Goal: Task Accomplishment & Management: Use online tool/utility

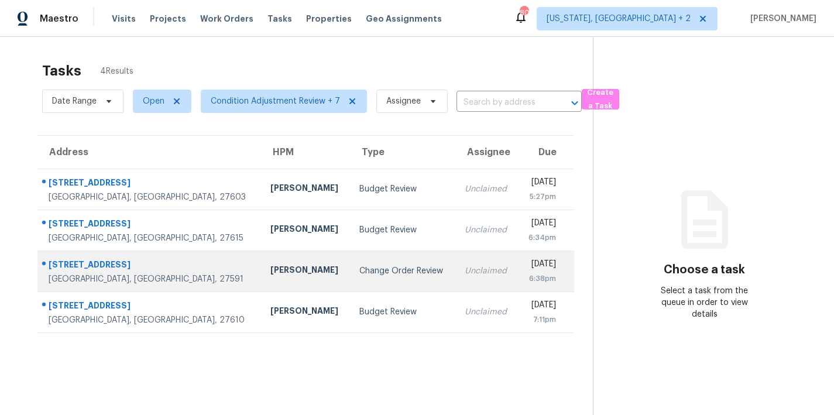
click at [359, 273] on div "Change Order Review" at bounding box center [402, 271] width 87 height 12
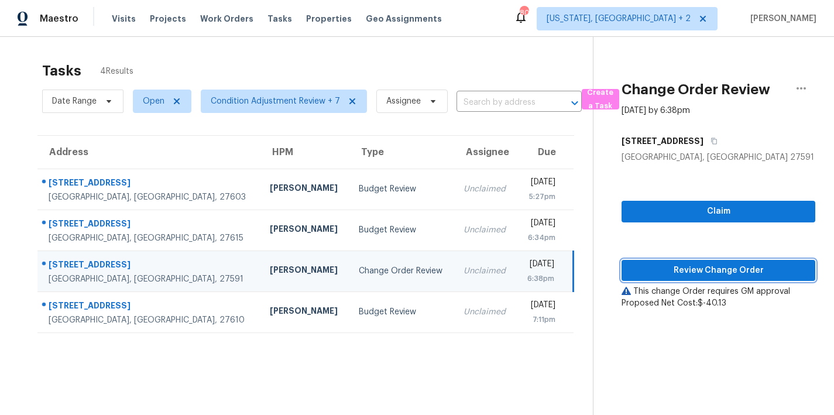
click at [751, 265] on span "Review Change Order" at bounding box center [718, 270] width 175 height 15
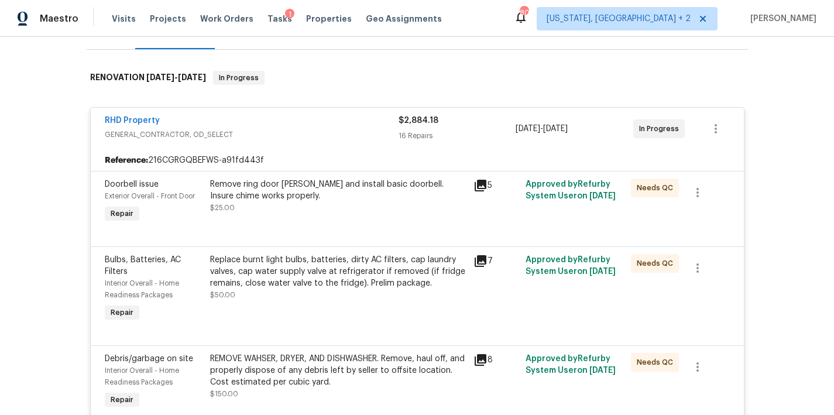
scroll to position [1, 0]
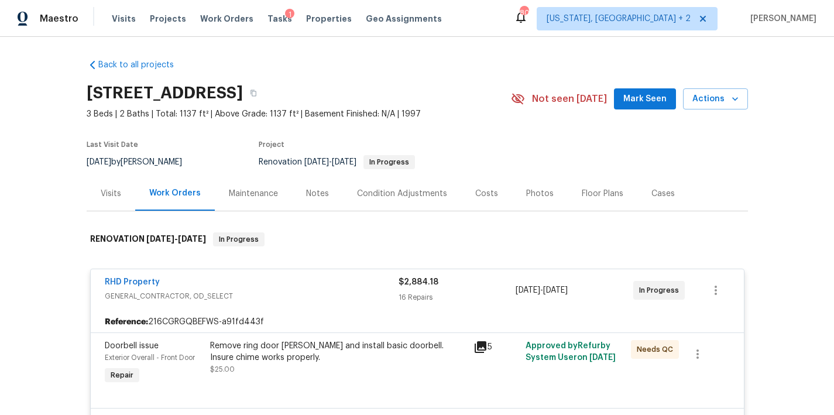
click at [486, 196] on div "Costs" at bounding box center [486, 194] width 23 height 12
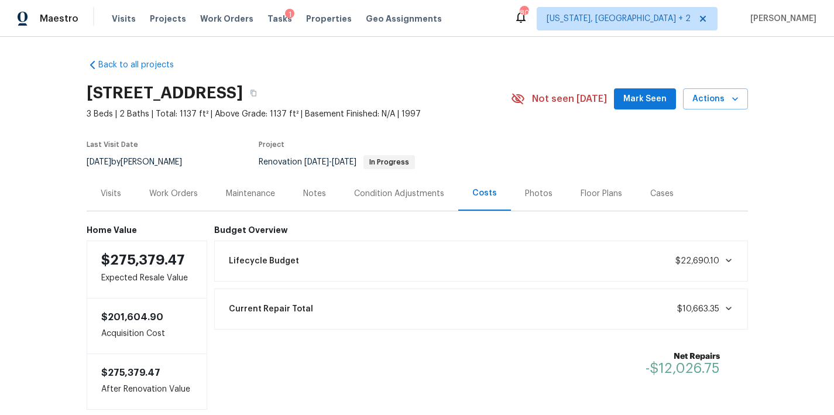
click at [164, 194] on div "Work Orders" at bounding box center [173, 194] width 49 height 12
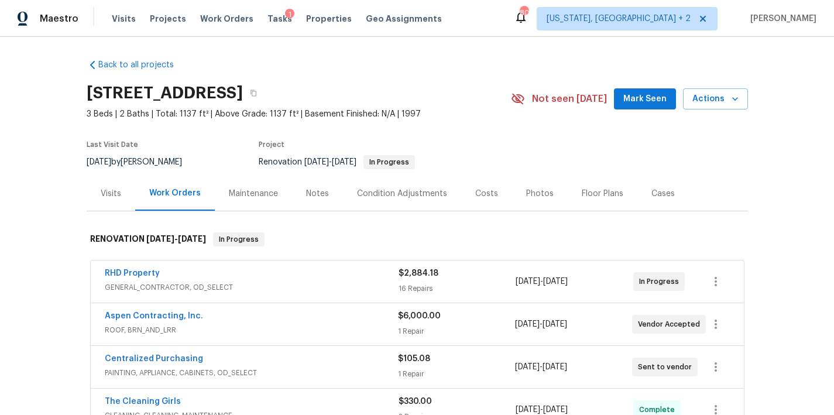
scroll to position [4, 0]
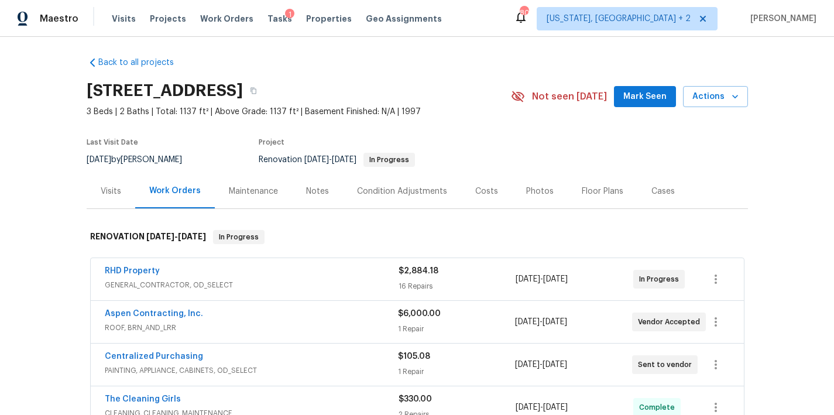
click at [47, 245] on div "Back to all projects [STREET_ADDRESS][PERSON_NAME] 3 Beds | 2 Baths | Total: 11…" at bounding box center [417, 226] width 834 height 378
click at [443, 111] on span "3 Beds | 2 Baths | Total: 1137 ft² | Above Grade: 1137 ft² | Basement Finished:…" at bounding box center [299, 112] width 424 height 12
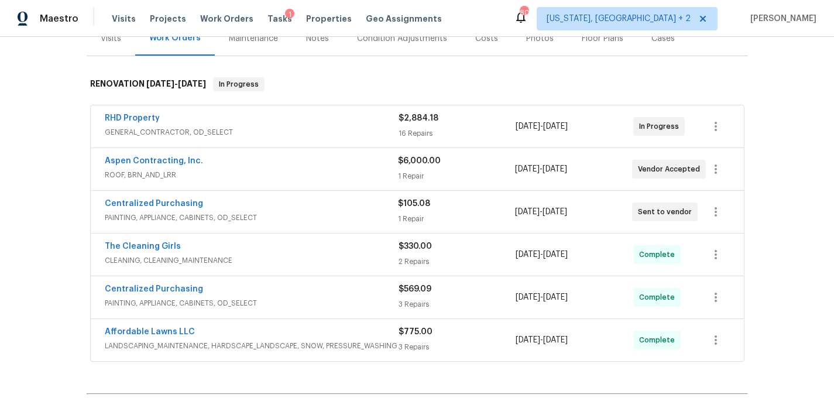
scroll to position [126, 0]
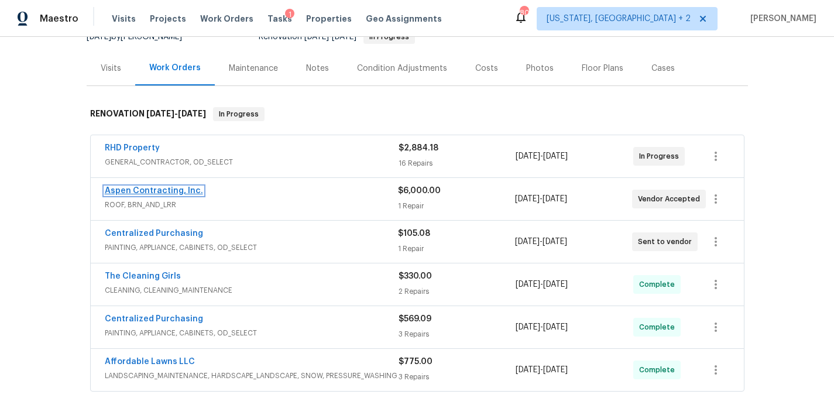
click at [176, 190] on link "Aspen Contracting, Inc." at bounding box center [154, 191] width 98 height 8
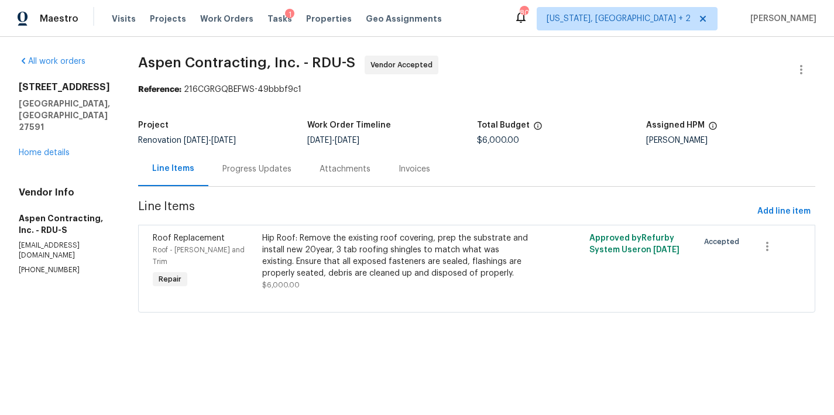
click at [250, 168] on div "Progress Updates" at bounding box center [256, 169] width 69 height 12
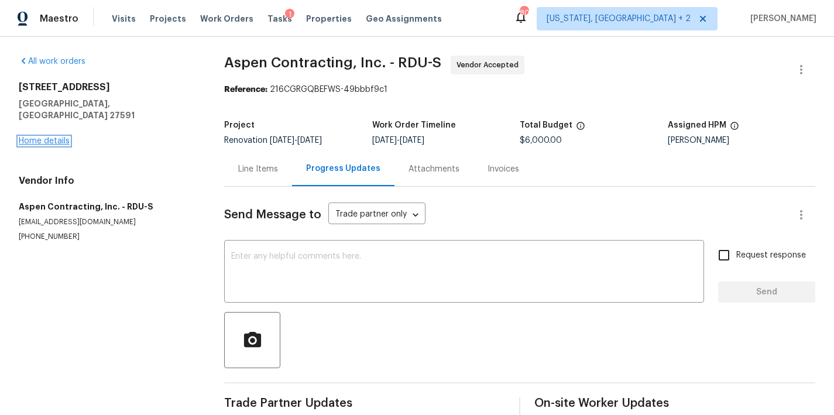
click at [44, 137] on link "Home details" at bounding box center [44, 141] width 51 height 8
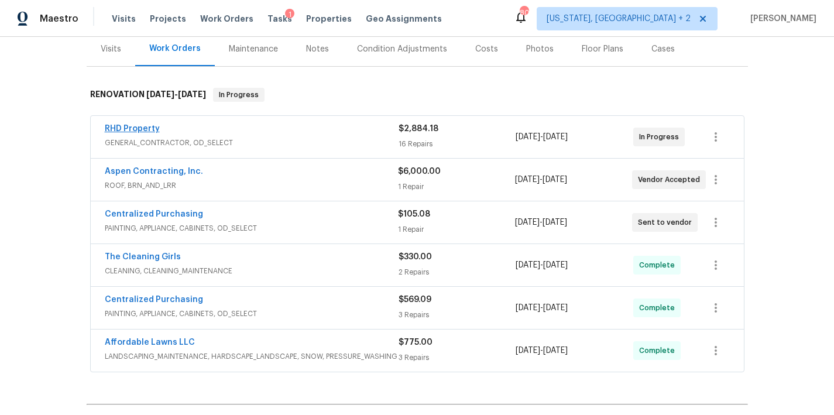
scroll to position [145, 0]
click at [116, 128] on link "RHD Property" at bounding box center [132, 129] width 55 height 8
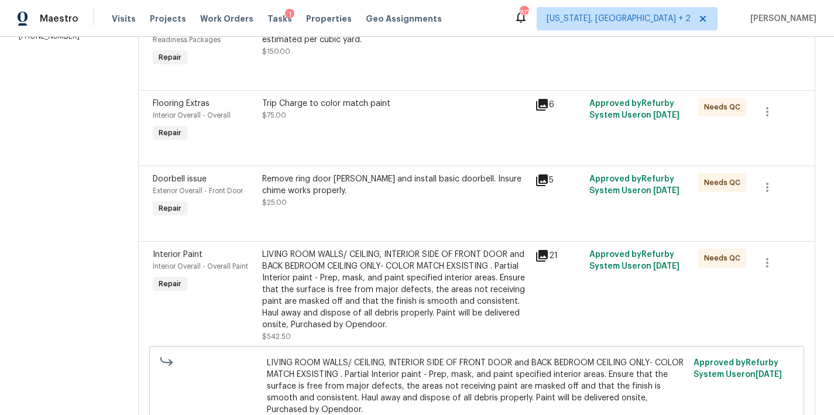
scroll to position [124, 0]
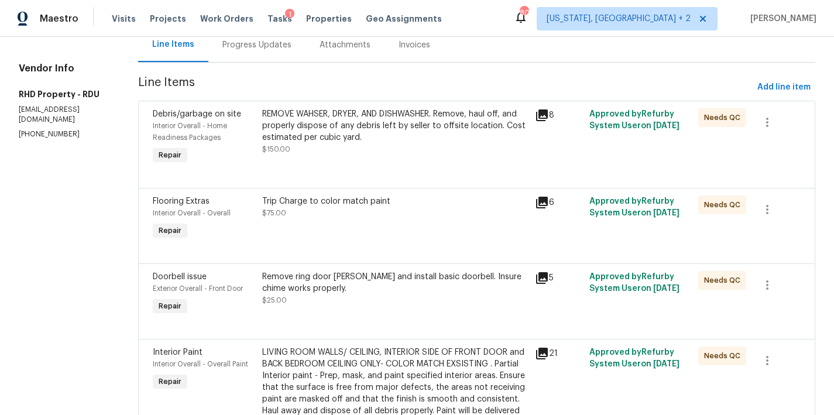
click at [267, 50] on div "Progress Updates" at bounding box center [256, 45] width 69 height 12
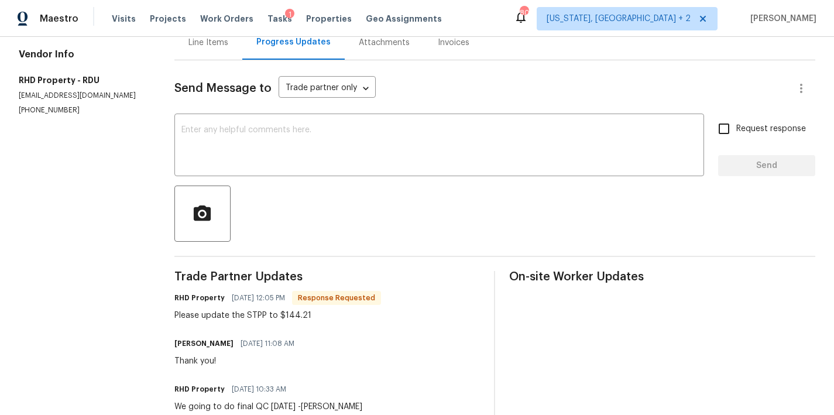
scroll to position [61, 0]
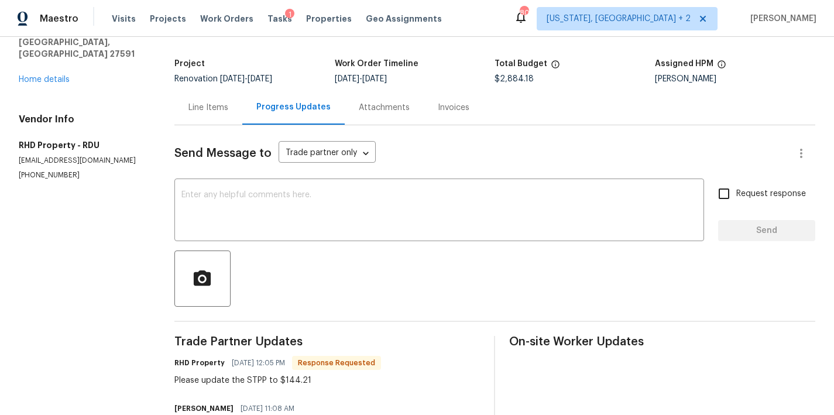
click at [197, 104] on div "Line Items" at bounding box center [208, 108] width 40 height 12
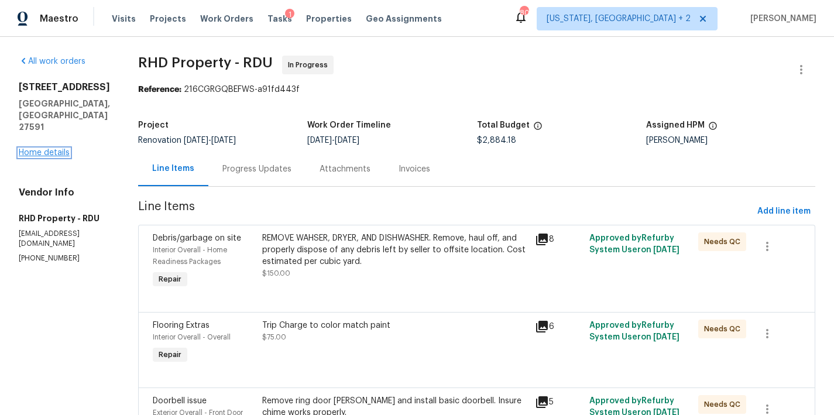
click at [33, 149] on link "Home details" at bounding box center [44, 153] width 51 height 8
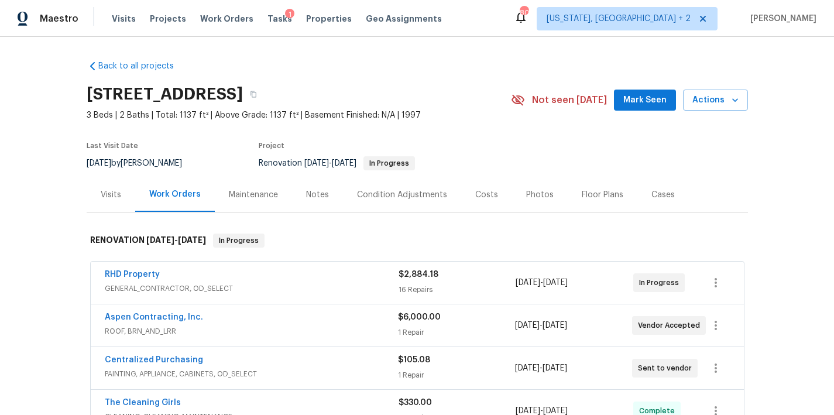
scroll to position [294, 0]
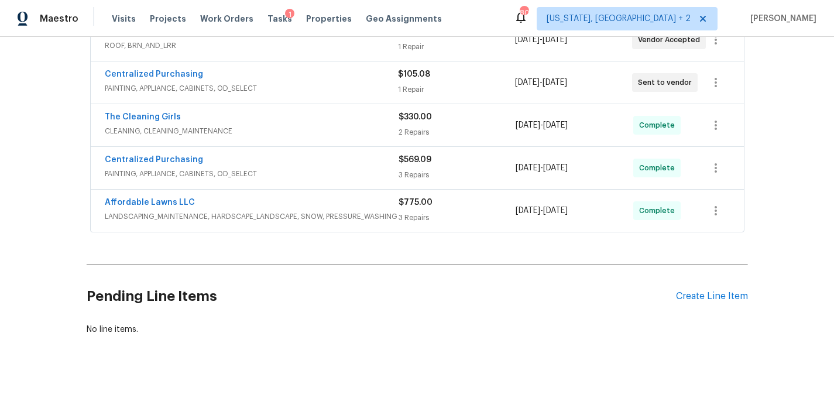
click at [247, 199] on div "Affordable Lawns LLC" at bounding box center [252, 204] width 294 height 14
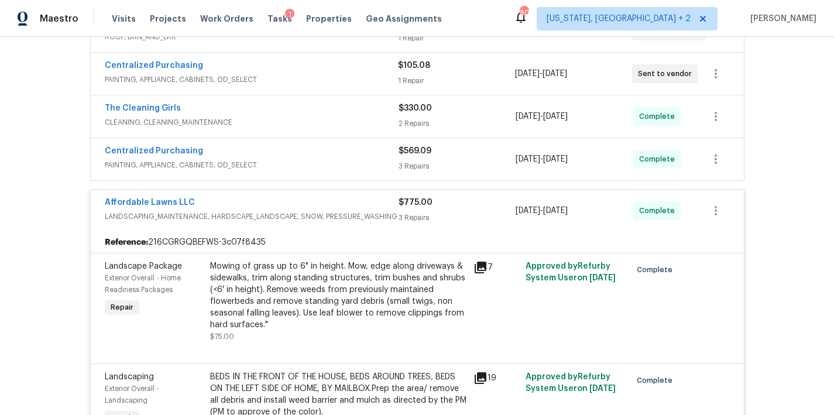
click at [256, 153] on div "Centralized Purchasing" at bounding box center [252, 152] width 294 height 14
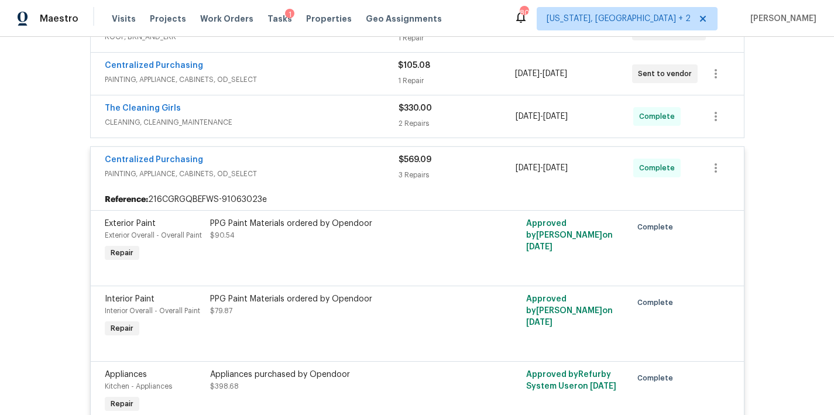
click at [250, 115] on div "The Cleaning Girls" at bounding box center [252, 109] width 294 height 14
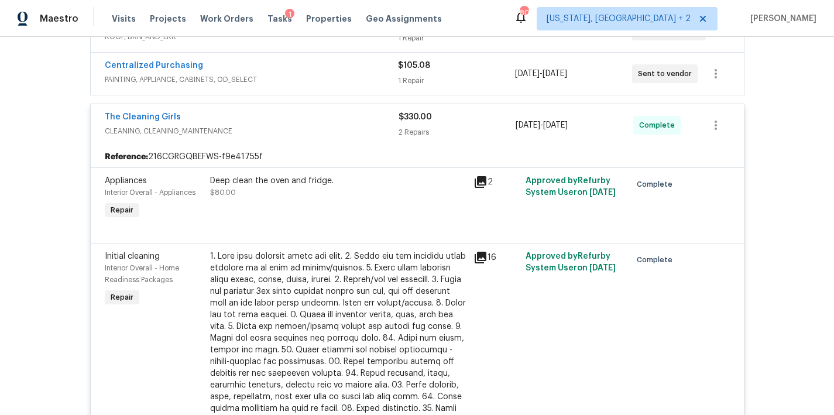
scroll to position [180, 0]
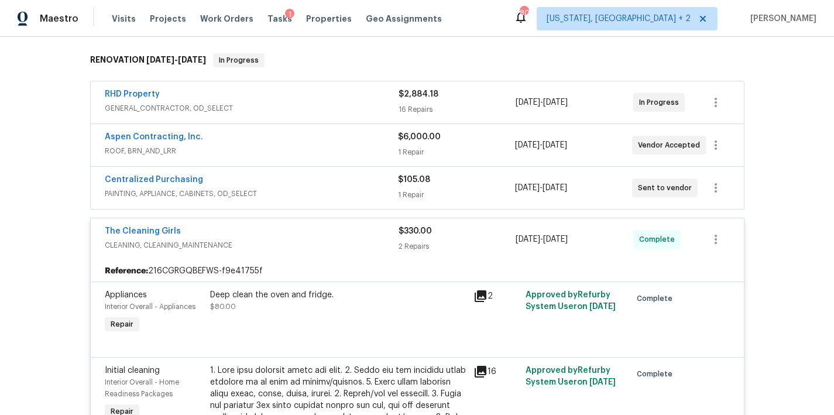
click at [254, 175] on div "Centralized Purchasing" at bounding box center [251, 181] width 293 height 14
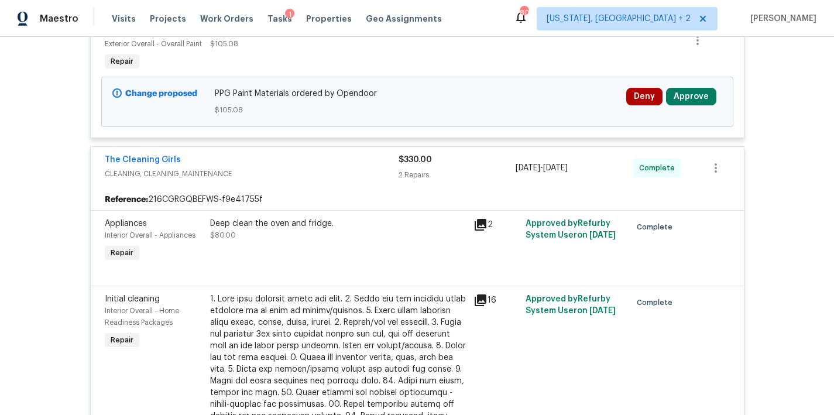
scroll to position [149, 0]
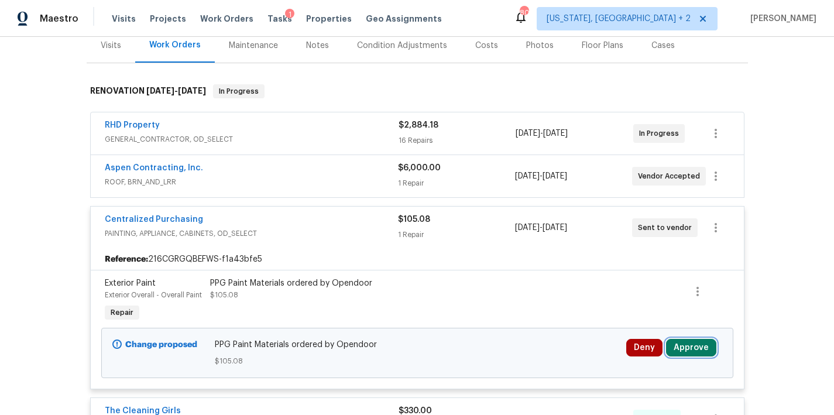
click at [706, 343] on button "Approve" at bounding box center [691, 348] width 50 height 18
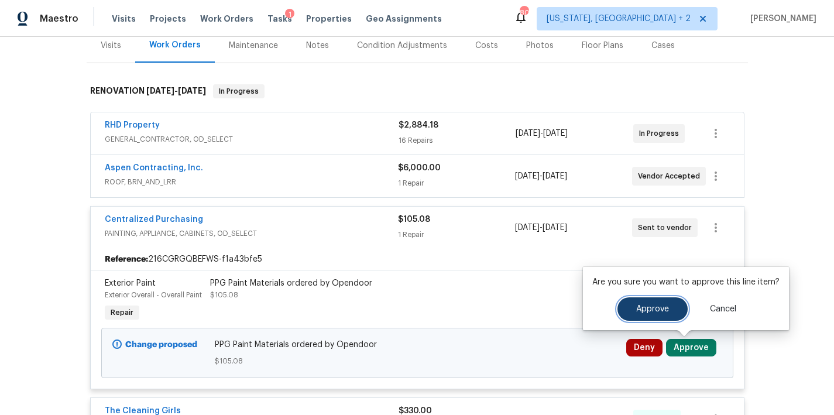
click at [634, 301] on button "Approve" at bounding box center [652, 308] width 70 height 23
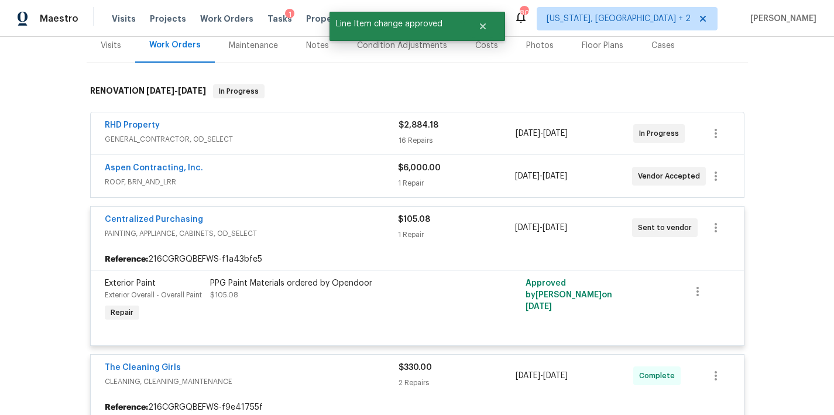
click at [267, 221] on div "Centralized Purchasing" at bounding box center [251, 221] width 293 height 14
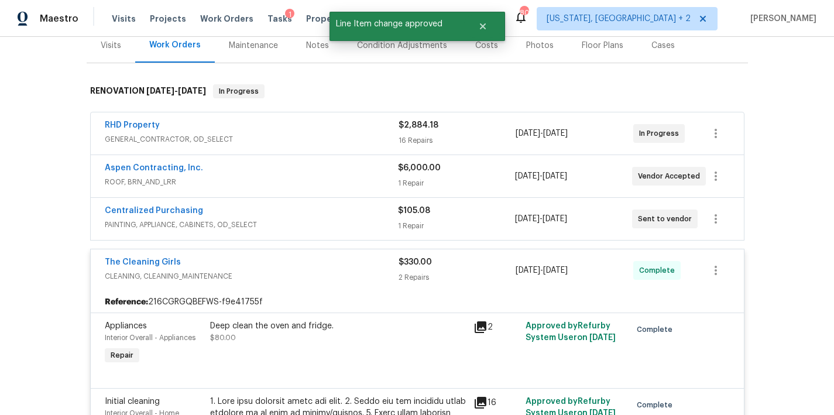
click at [239, 176] on span "ROOF, BRN_AND_LRR" at bounding box center [251, 182] width 293 height 12
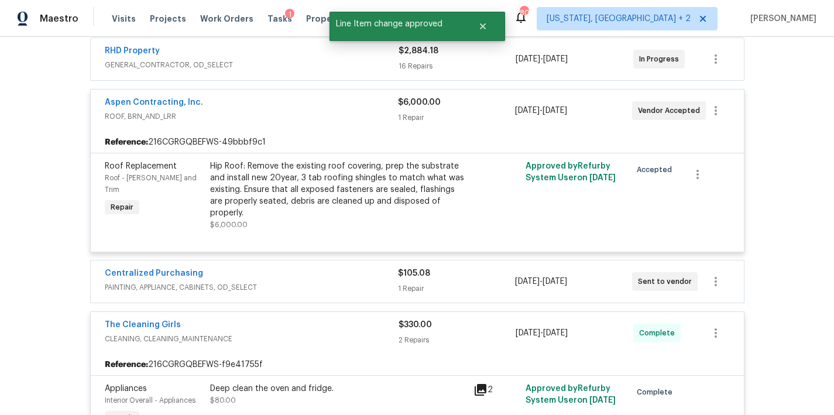
click at [252, 123] on div "Aspen Contracting, Inc. ROOF, BRN_AND_LRR" at bounding box center [251, 111] width 293 height 28
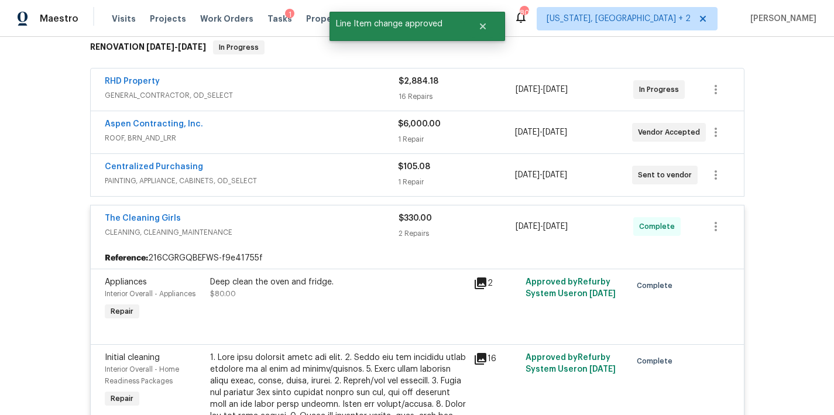
scroll to position [136, 0]
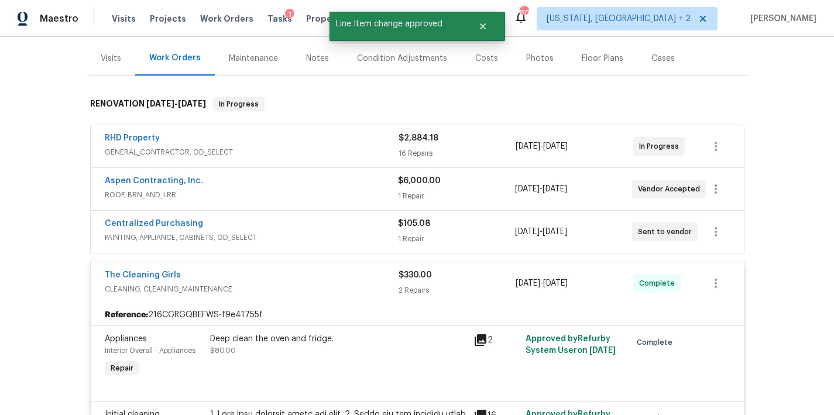
click at [247, 139] on div "RHD Property" at bounding box center [252, 139] width 294 height 14
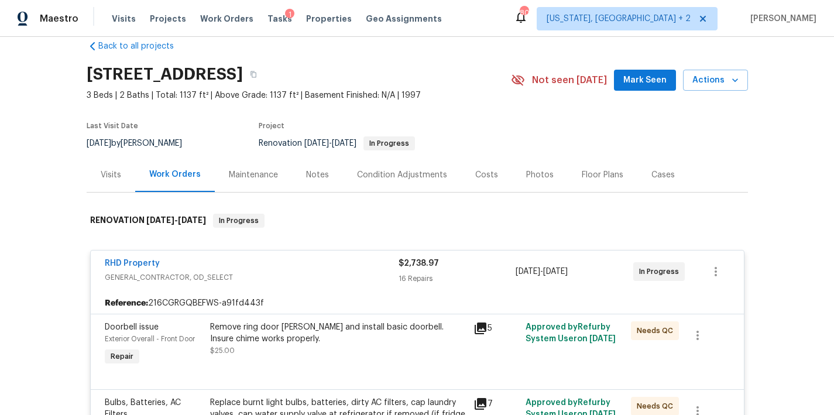
scroll to position [0, 0]
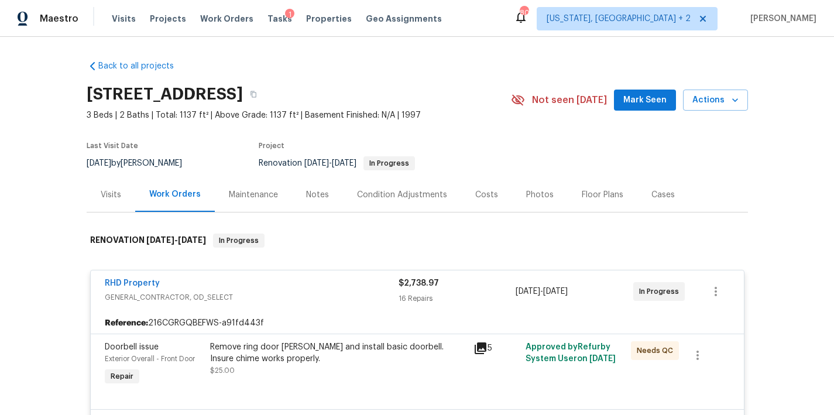
click at [191, 284] on div "RHD Property" at bounding box center [252, 284] width 294 height 14
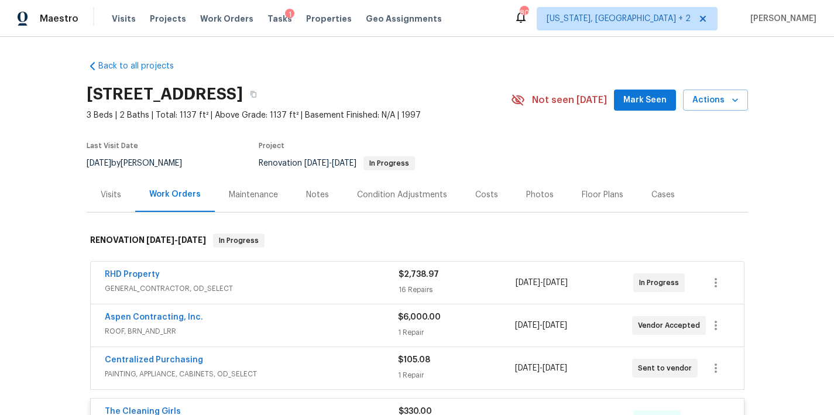
click at [467, 118] on span "3 Beds | 2 Baths | Total: 1137 ft² | Above Grade: 1137 ft² | Basement Finished:…" at bounding box center [299, 115] width 424 height 12
click at [275, 21] on span "Tasks" at bounding box center [279, 19] width 25 height 8
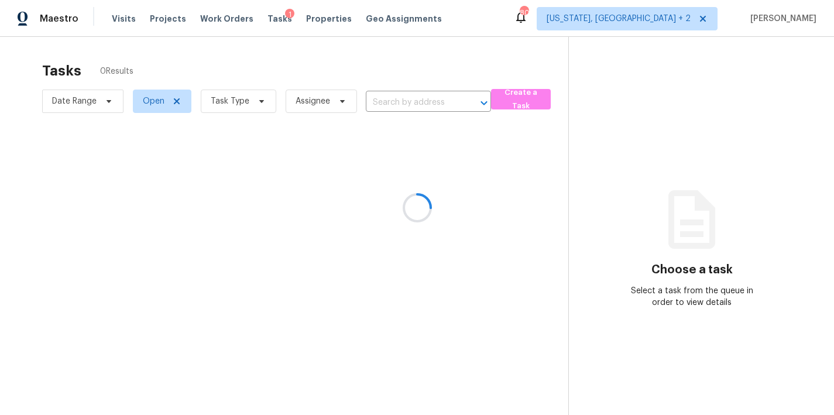
click at [236, 108] on div at bounding box center [417, 207] width 834 height 415
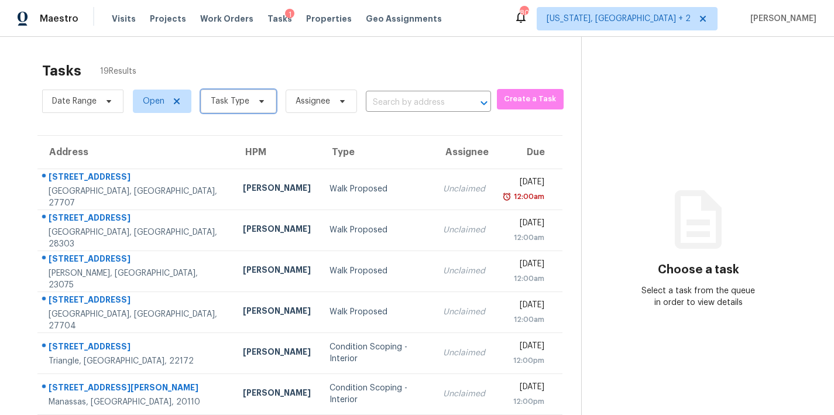
click at [221, 99] on span "Task Type" at bounding box center [230, 101] width 39 height 12
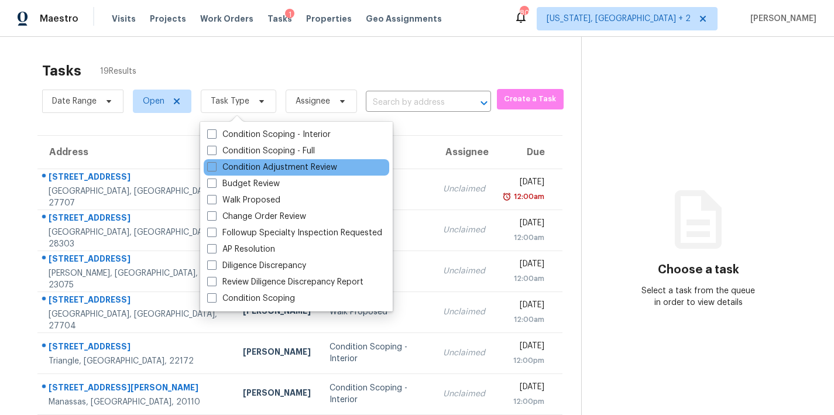
click at [262, 160] on div "Condition Adjustment Review" at bounding box center [296, 167] width 185 height 16
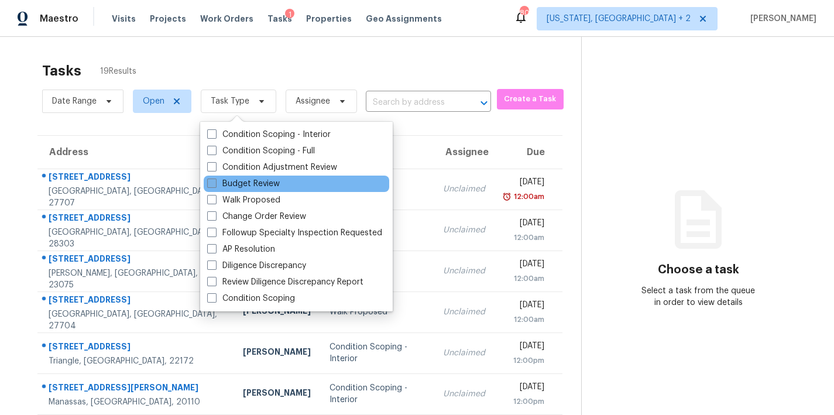
click at [240, 183] on label "Budget Review" at bounding box center [243, 184] width 73 height 12
click at [215, 183] on input "Budget Review" at bounding box center [211, 182] width 8 height 8
checkbox input "true"
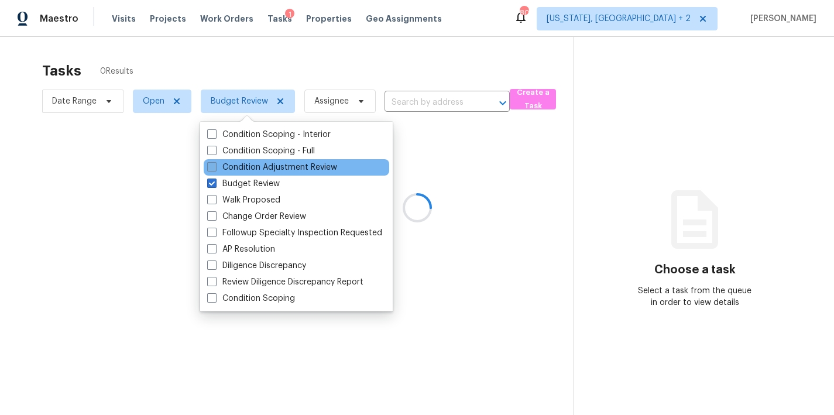
click at [243, 170] on label "Condition Adjustment Review" at bounding box center [272, 167] width 130 height 12
click at [215, 169] on input "Condition Adjustment Review" at bounding box center [211, 165] width 8 height 8
checkbox input "true"
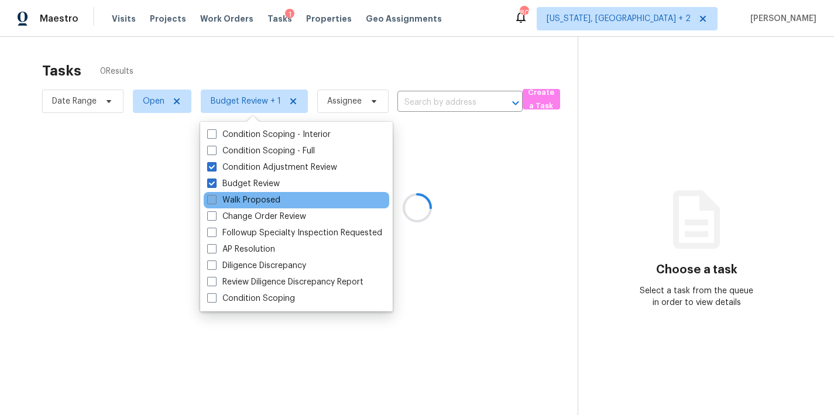
click at [238, 204] on label "Walk Proposed" at bounding box center [243, 200] width 73 height 12
click at [215, 202] on input "Walk Proposed" at bounding box center [211, 198] width 8 height 8
checkbox input "true"
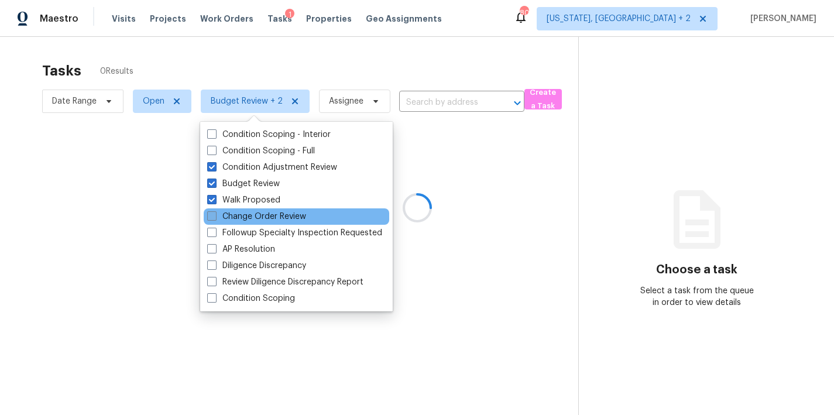
click at [233, 218] on label "Change Order Review" at bounding box center [256, 217] width 99 height 12
click at [215, 218] on input "Change Order Review" at bounding box center [211, 215] width 8 height 8
checkbox input "true"
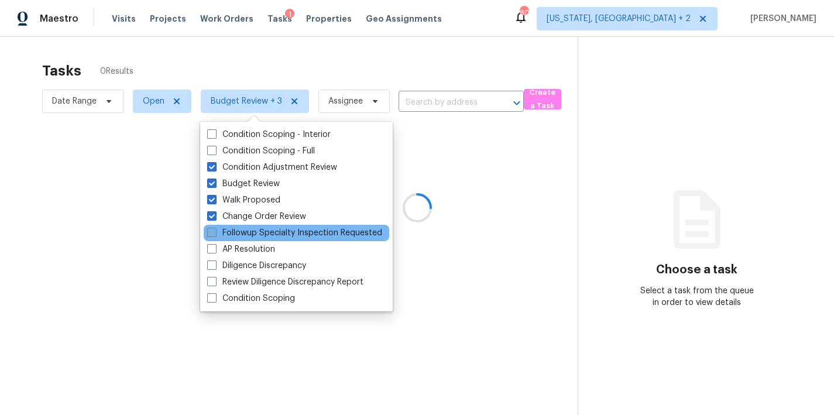
click at [228, 232] on label "Followup Specialty Inspection Requested" at bounding box center [294, 233] width 175 height 12
click at [215, 232] on input "Followup Specialty Inspection Requested" at bounding box center [211, 231] width 8 height 8
checkbox input "true"
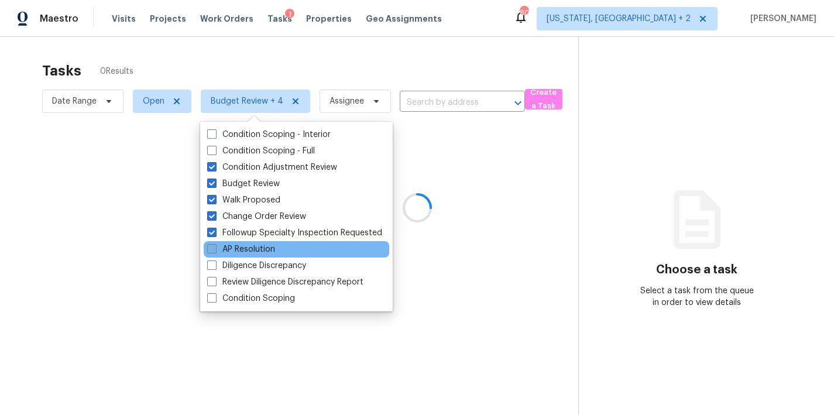
click at [223, 246] on label "AP Resolution" at bounding box center [241, 249] width 68 height 12
click at [215, 246] on input "AP Resolution" at bounding box center [211, 247] width 8 height 8
checkbox input "true"
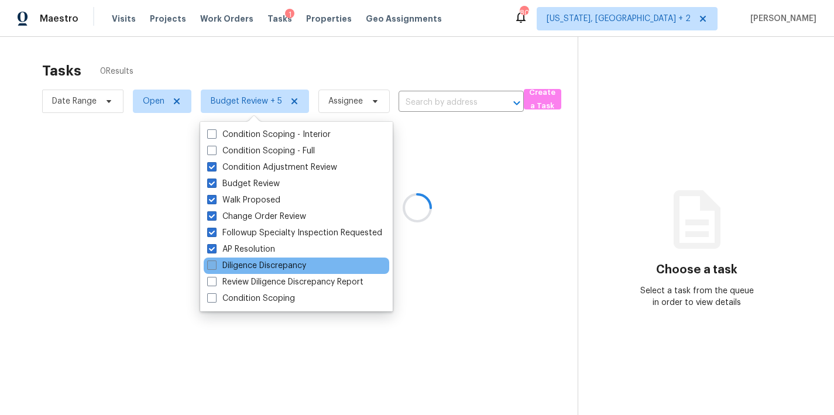
click at [224, 263] on label "Diligence Discrepancy" at bounding box center [256, 266] width 99 height 12
click at [215, 263] on input "Diligence Discrepancy" at bounding box center [211, 264] width 8 height 8
checkbox input "true"
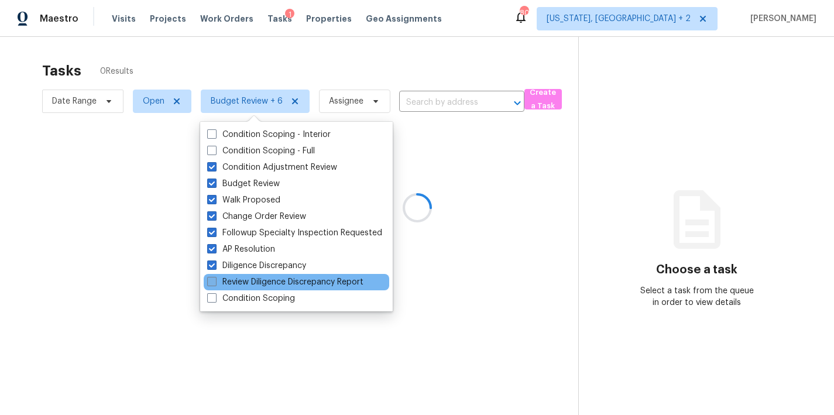
click at [236, 280] on label "Review Diligence Discrepancy Report" at bounding box center [285, 282] width 156 height 12
click at [215, 280] on input "Review Diligence Discrepancy Report" at bounding box center [211, 280] width 8 height 8
checkbox input "true"
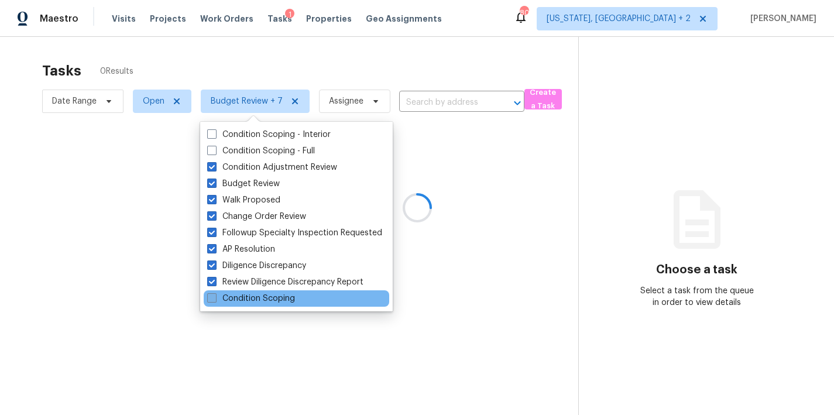
click at [248, 300] on label "Condition Scoping" at bounding box center [251, 299] width 88 height 12
click at [215, 300] on input "Condition Scoping" at bounding box center [211, 297] width 8 height 8
checkbox input "true"
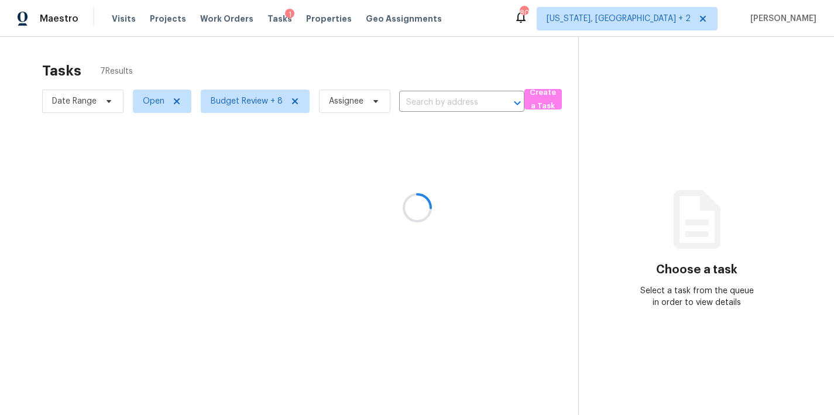
click at [389, 42] on div at bounding box center [417, 207] width 834 height 415
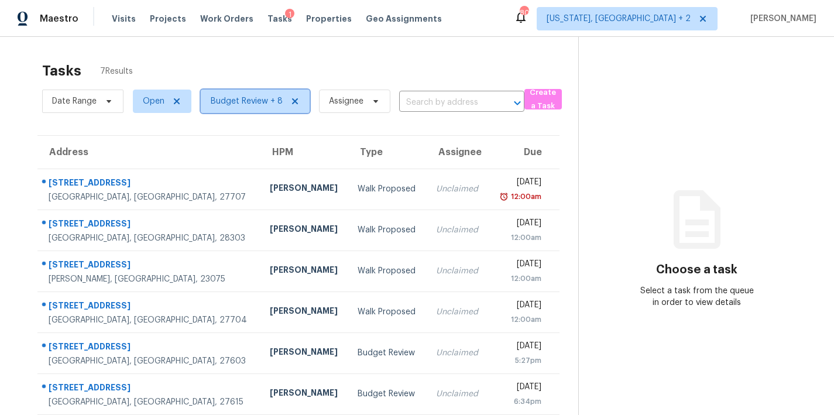
click at [263, 92] on span "Budget Review + 8" at bounding box center [255, 101] width 109 height 23
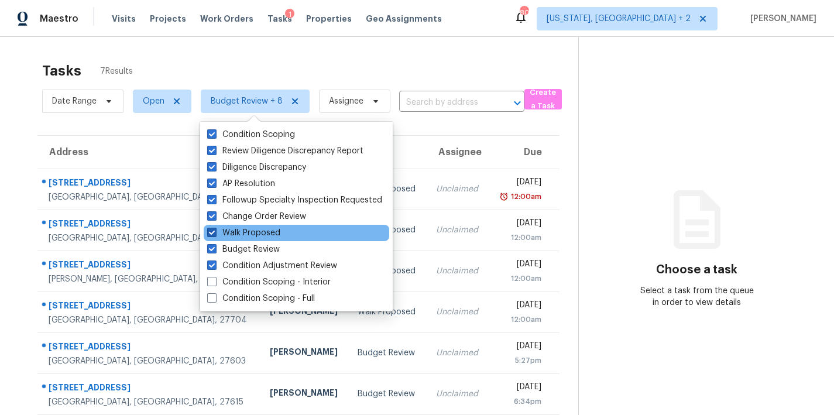
click at [238, 232] on label "Walk Proposed" at bounding box center [243, 233] width 73 height 12
click at [215, 232] on input "Walk Proposed" at bounding box center [211, 231] width 8 height 8
checkbox input "false"
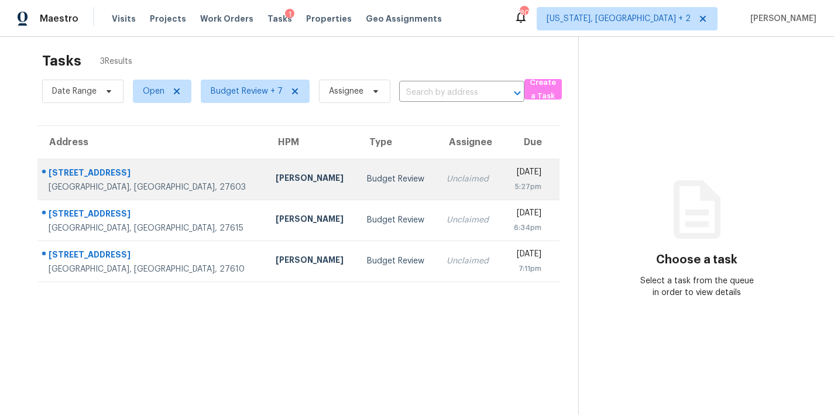
scroll to position [19, 0]
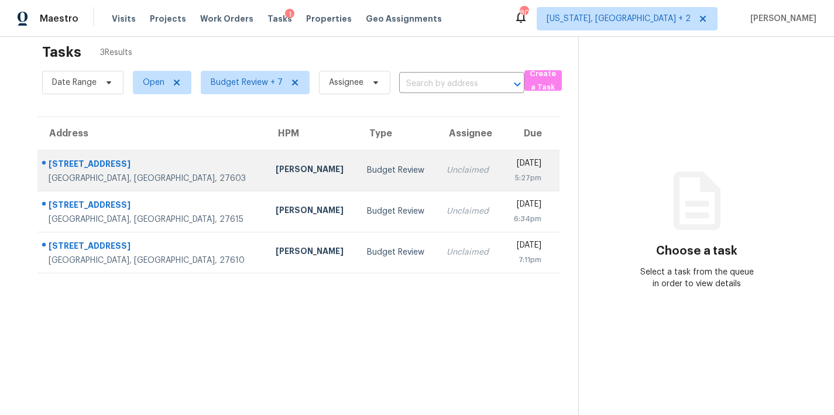
click at [357, 177] on td "Budget Review" at bounding box center [397, 170] width 80 height 41
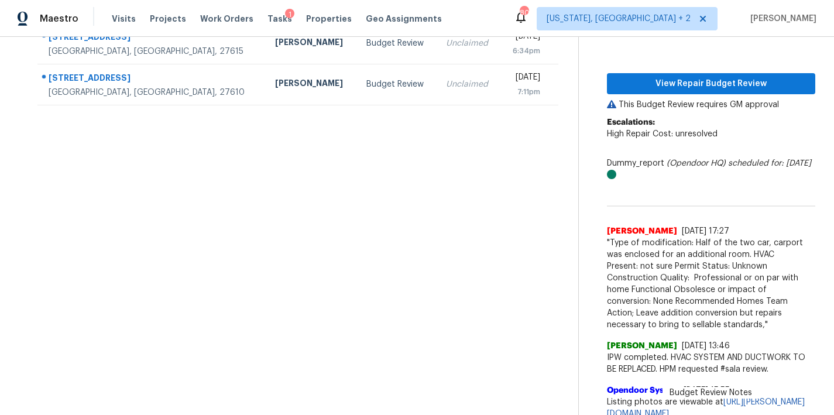
scroll to position [173, 0]
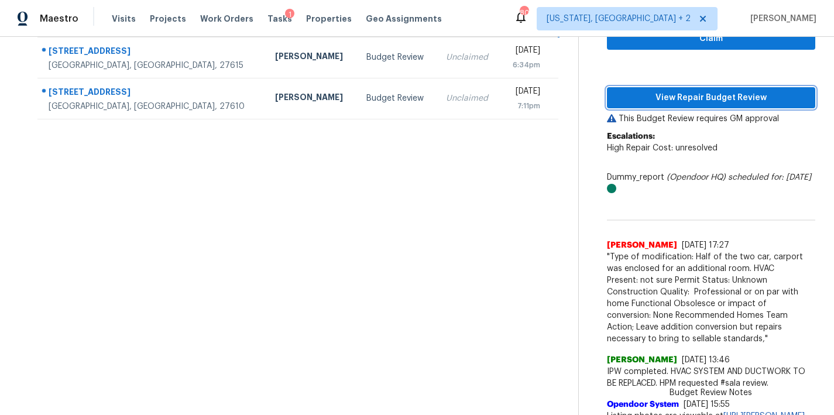
click at [701, 94] on span "View Repair Budget Review" at bounding box center [711, 98] width 190 height 15
